Goal: Find specific page/section: Find specific page/section

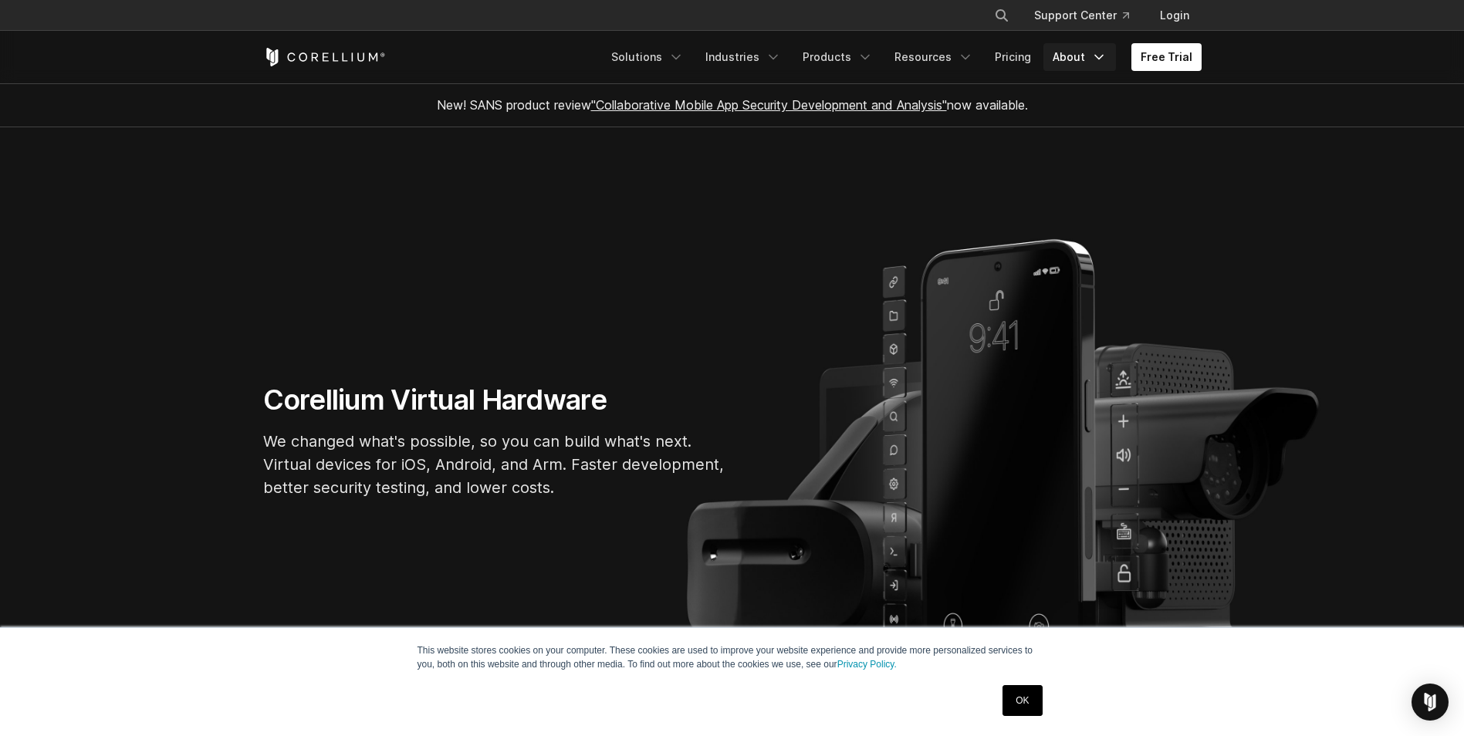
click at [1074, 64] on link "About" at bounding box center [1079, 57] width 73 height 28
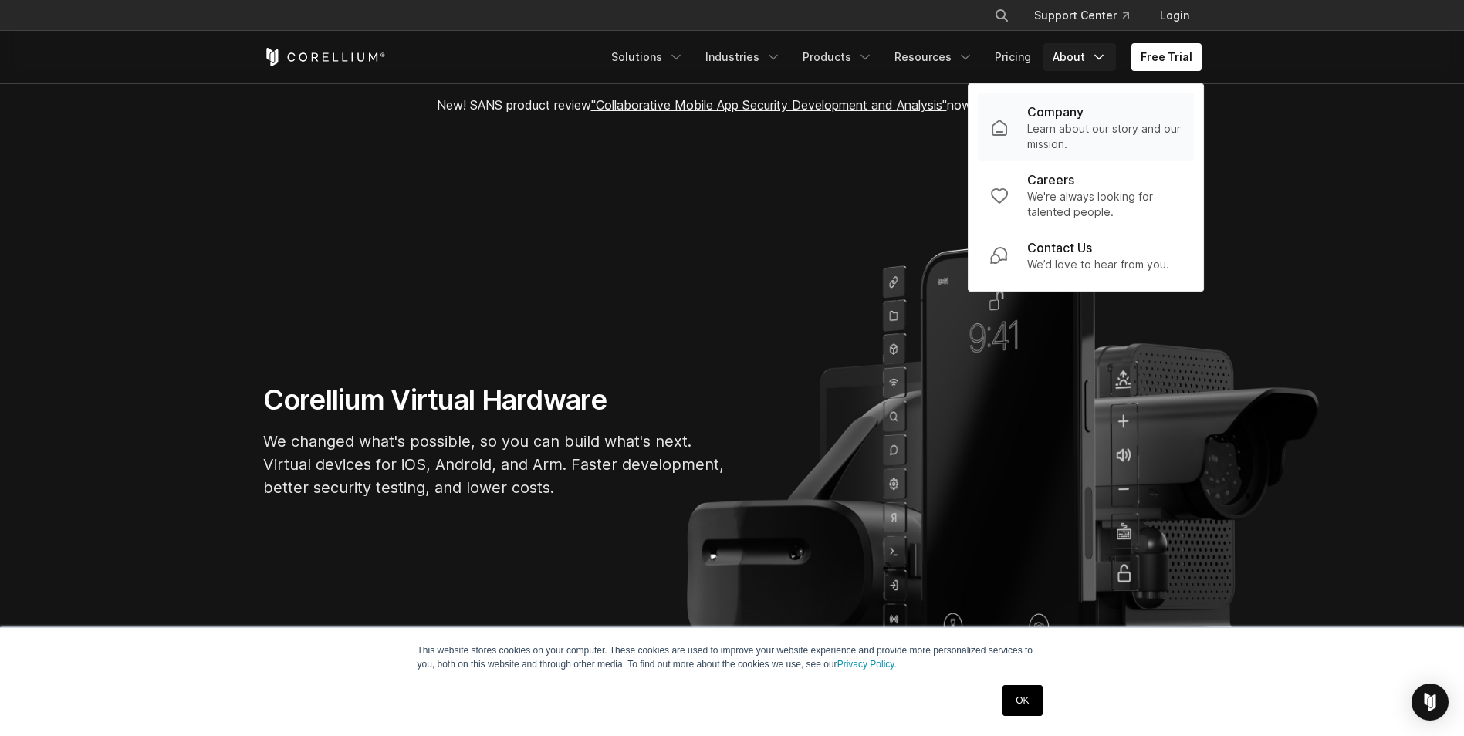
click at [1070, 117] on p "Company" at bounding box center [1055, 112] width 56 height 19
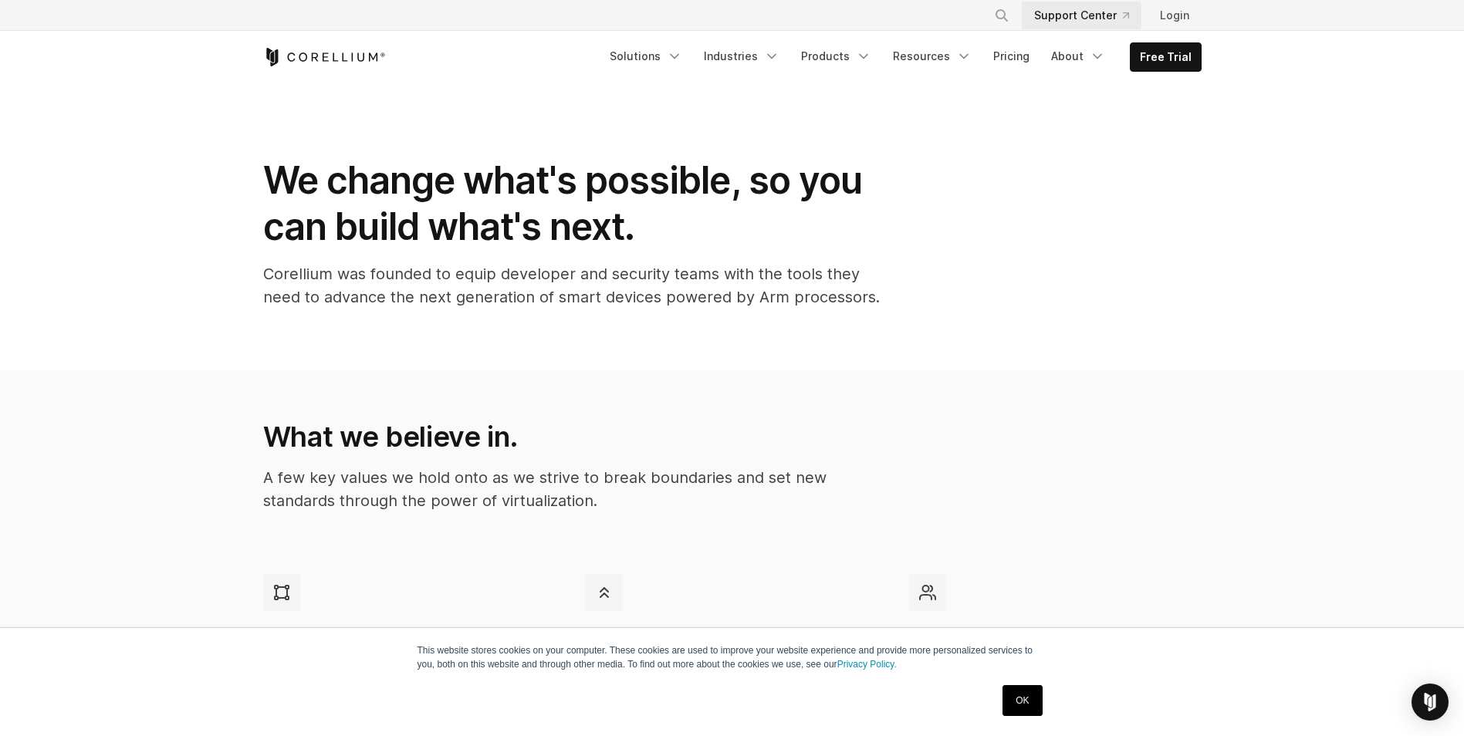
click at [1086, 18] on link "Support Center" at bounding box center [1082, 16] width 120 height 28
